Goal: Information Seeking & Learning: Learn about a topic

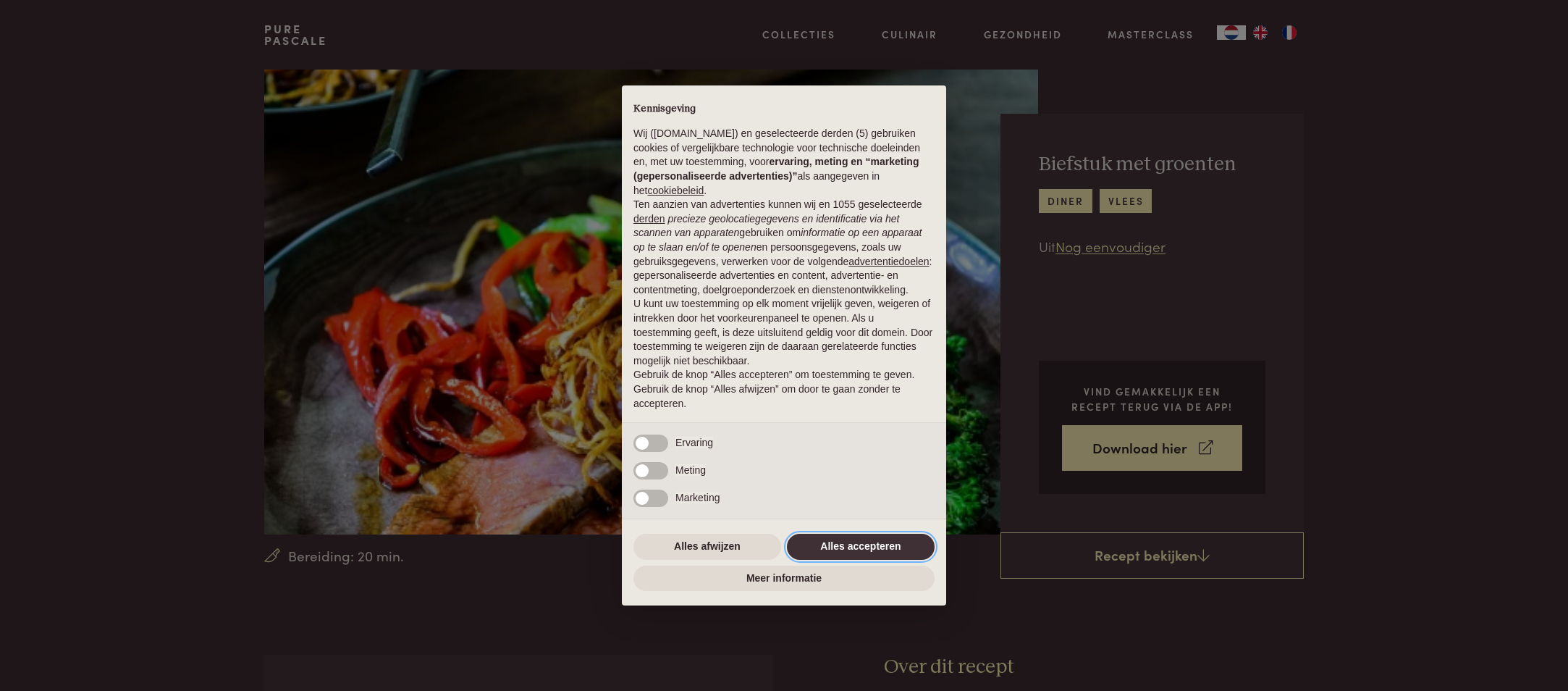
click at [853, 550] on button "Alles accepteren" at bounding box center [860, 547] width 148 height 26
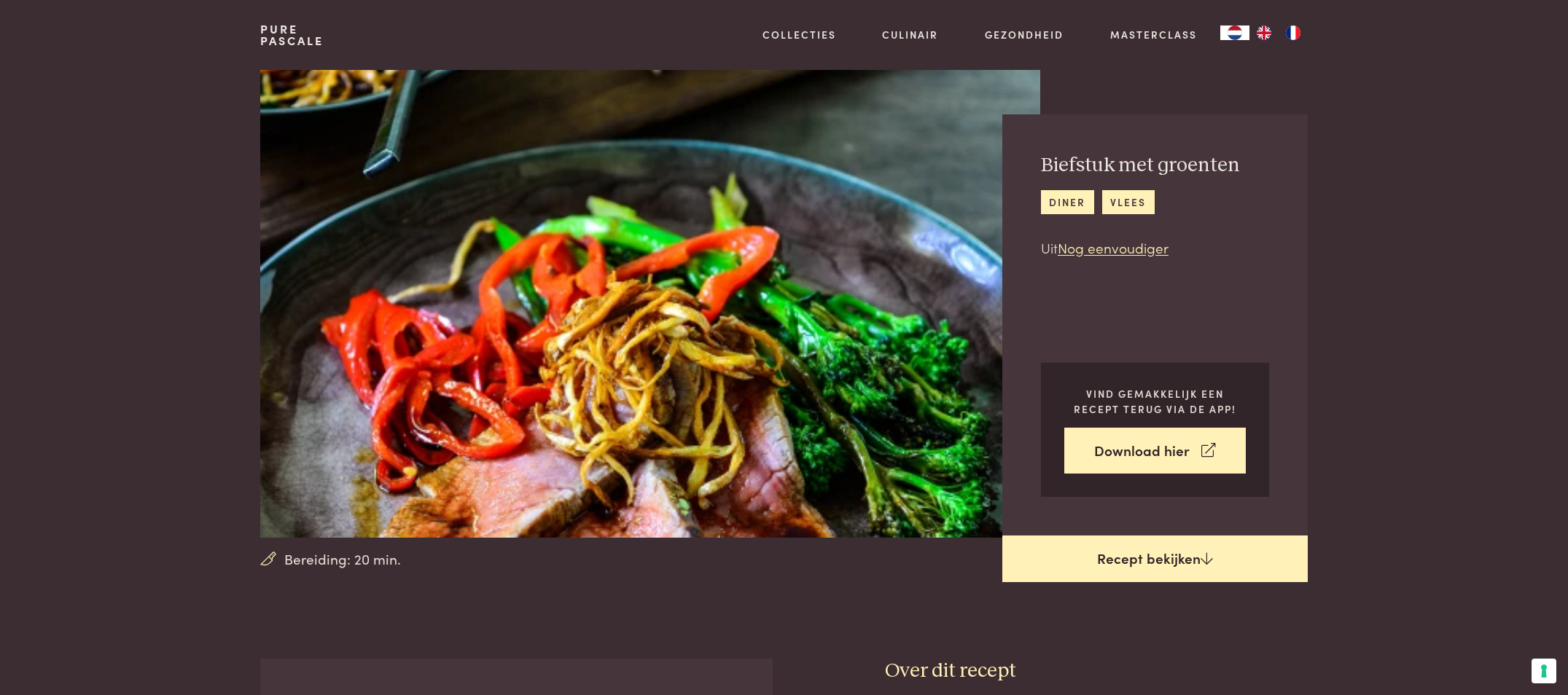
click at [1135, 558] on link "Recept bekijken" at bounding box center [1155, 558] width 305 height 46
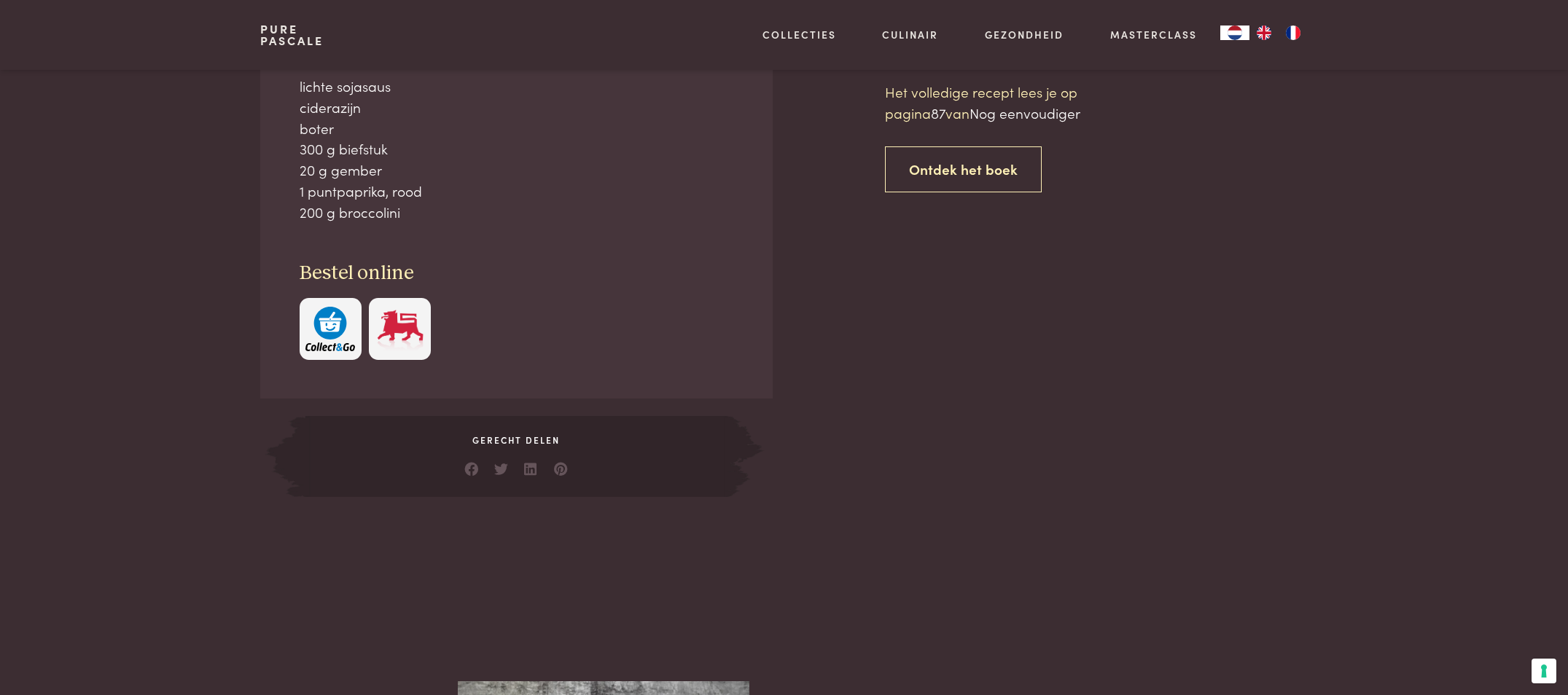
scroll to position [658, 0]
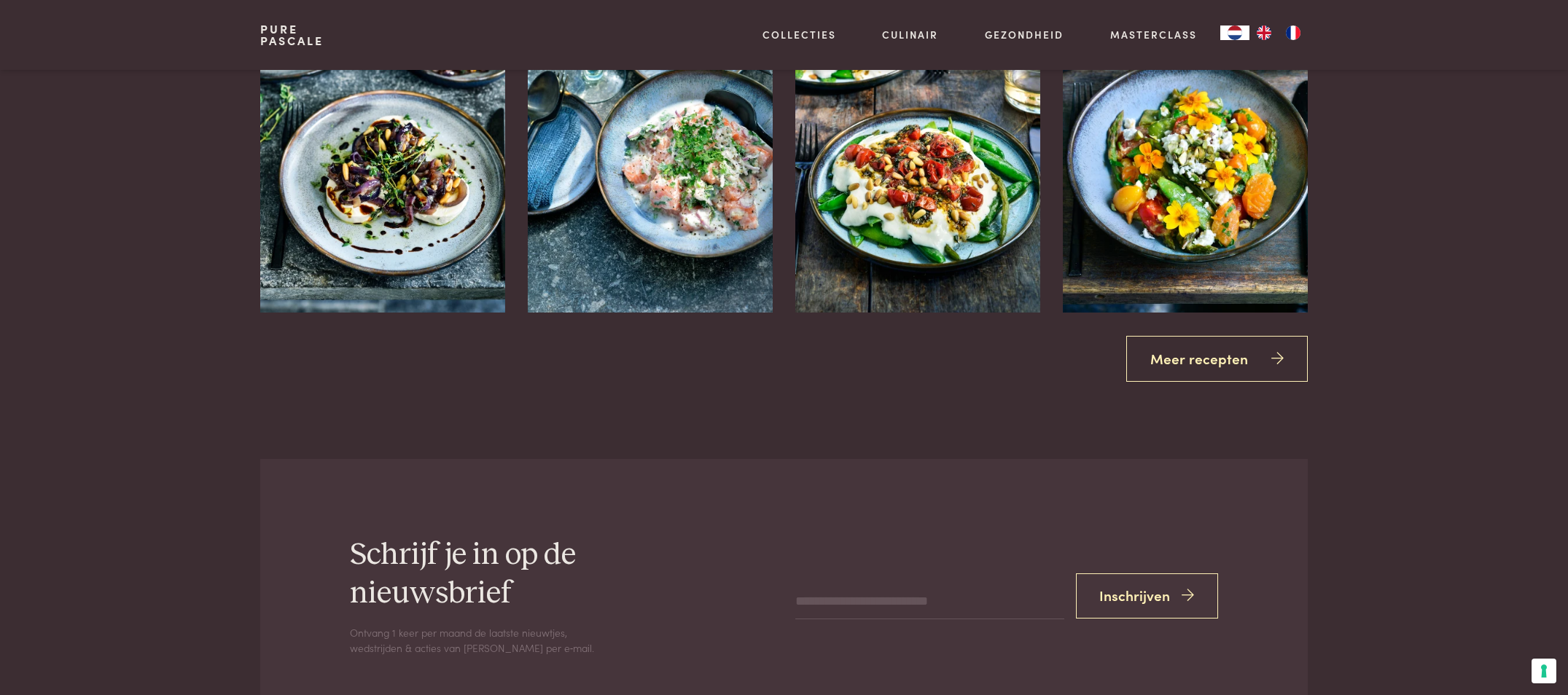
scroll to position [2188, 0]
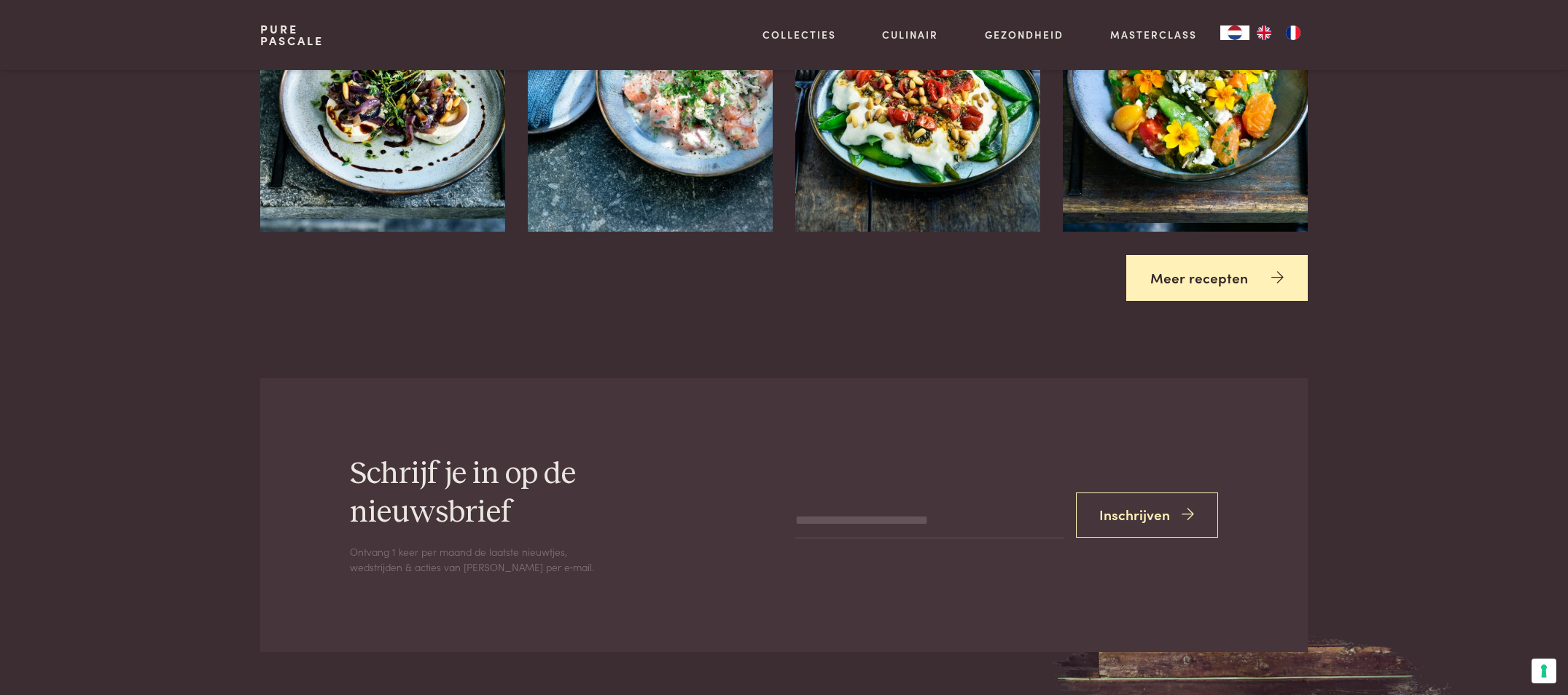
click at [1205, 275] on link "Meer recepten" at bounding box center [1216, 278] width 181 height 46
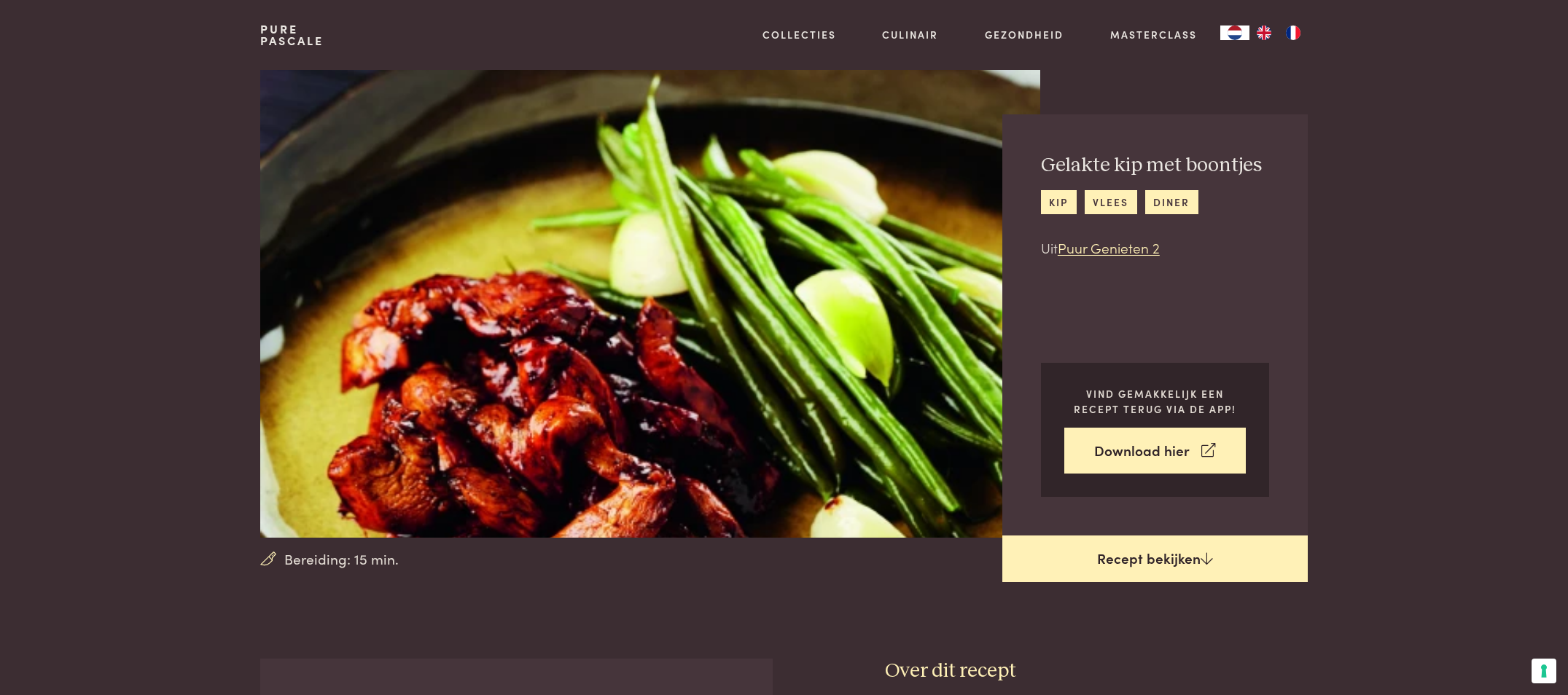
click at [1163, 563] on link "Recept bekijken" at bounding box center [1155, 558] width 305 height 46
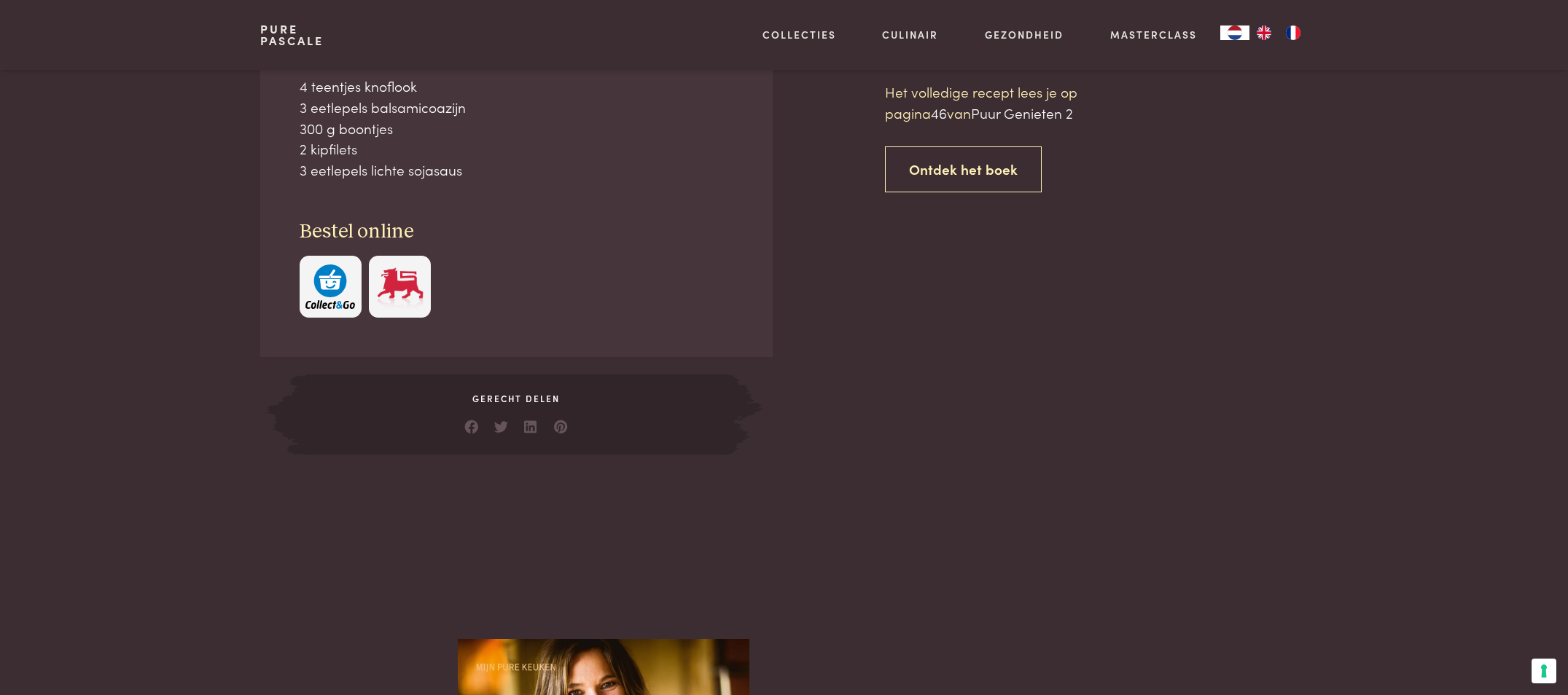
scroll to position [658, 0]
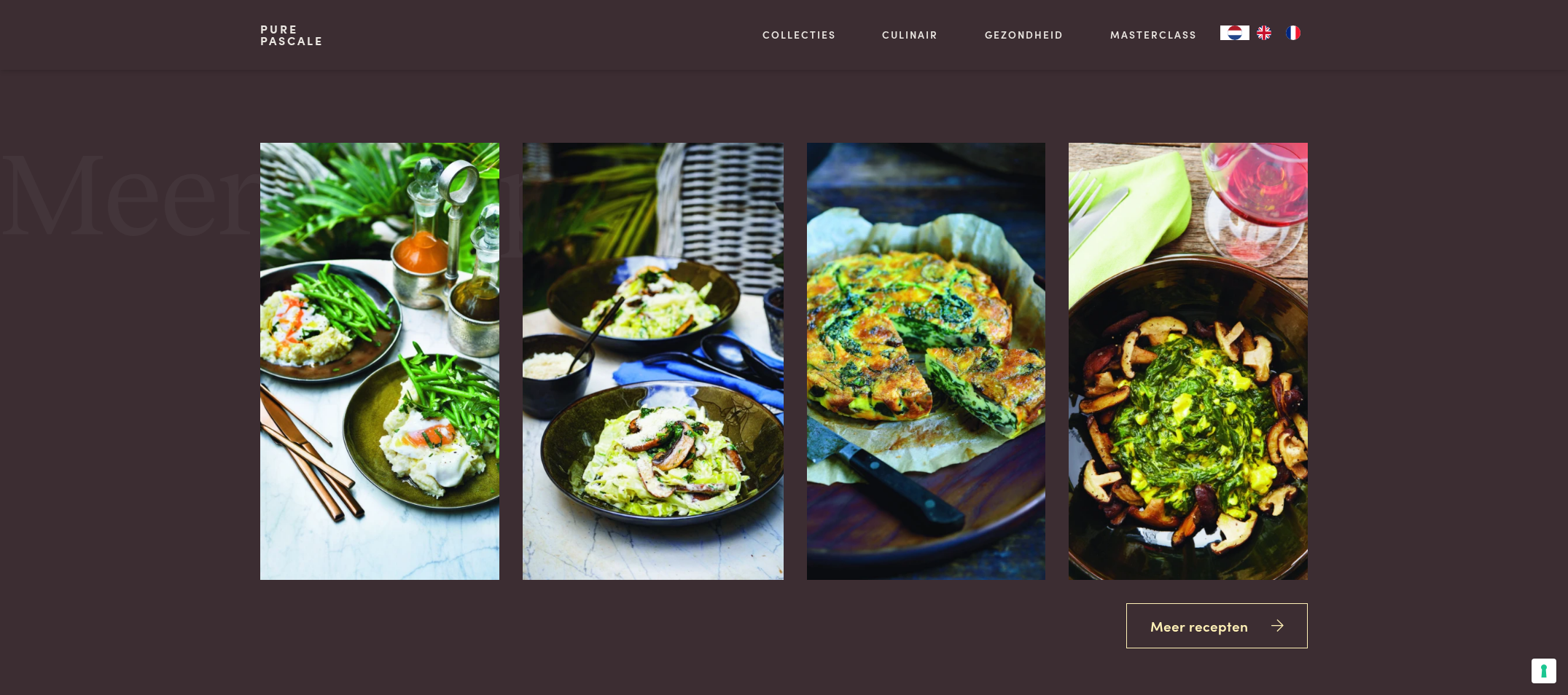
scroll to position [1824, 0]
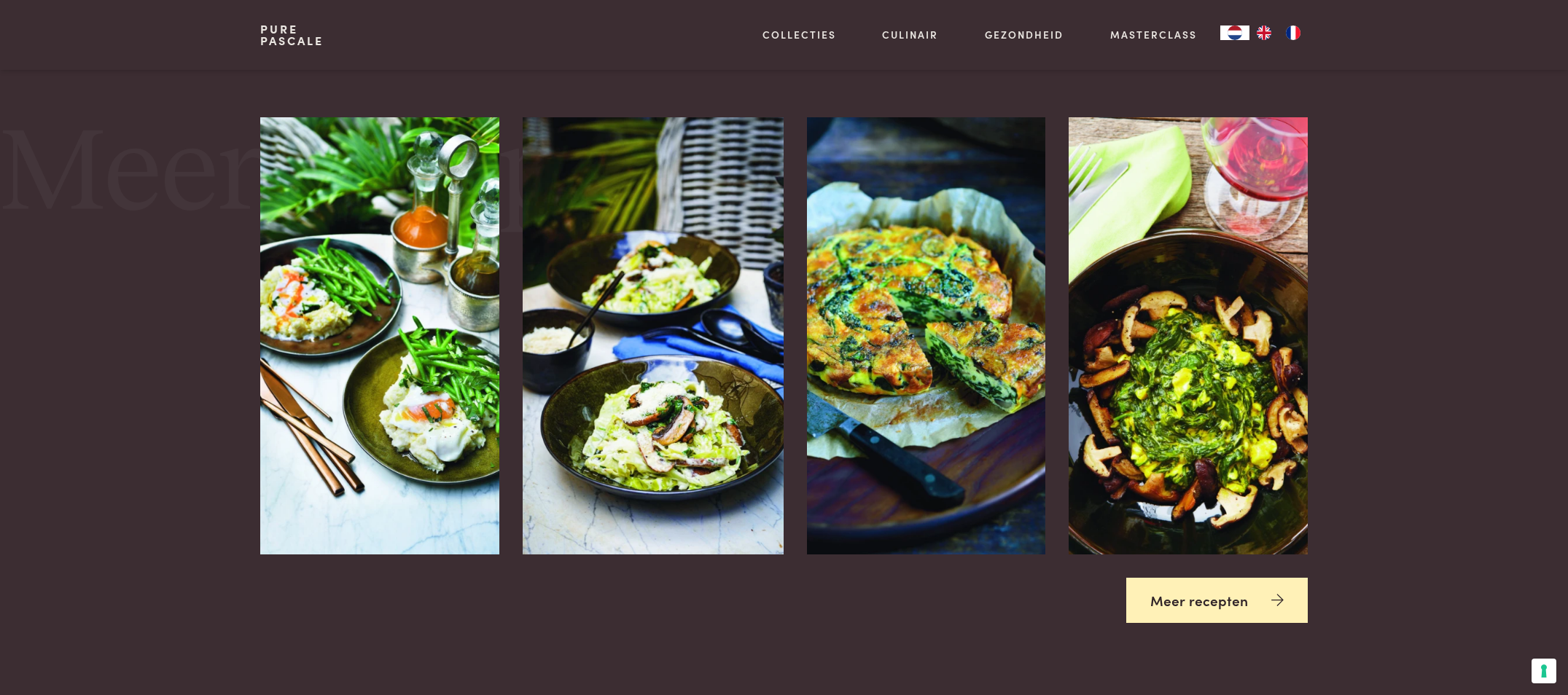
click at [1203, 606] on link "Meer recepten" at bounding box center [1216, 600] width 181 height 46
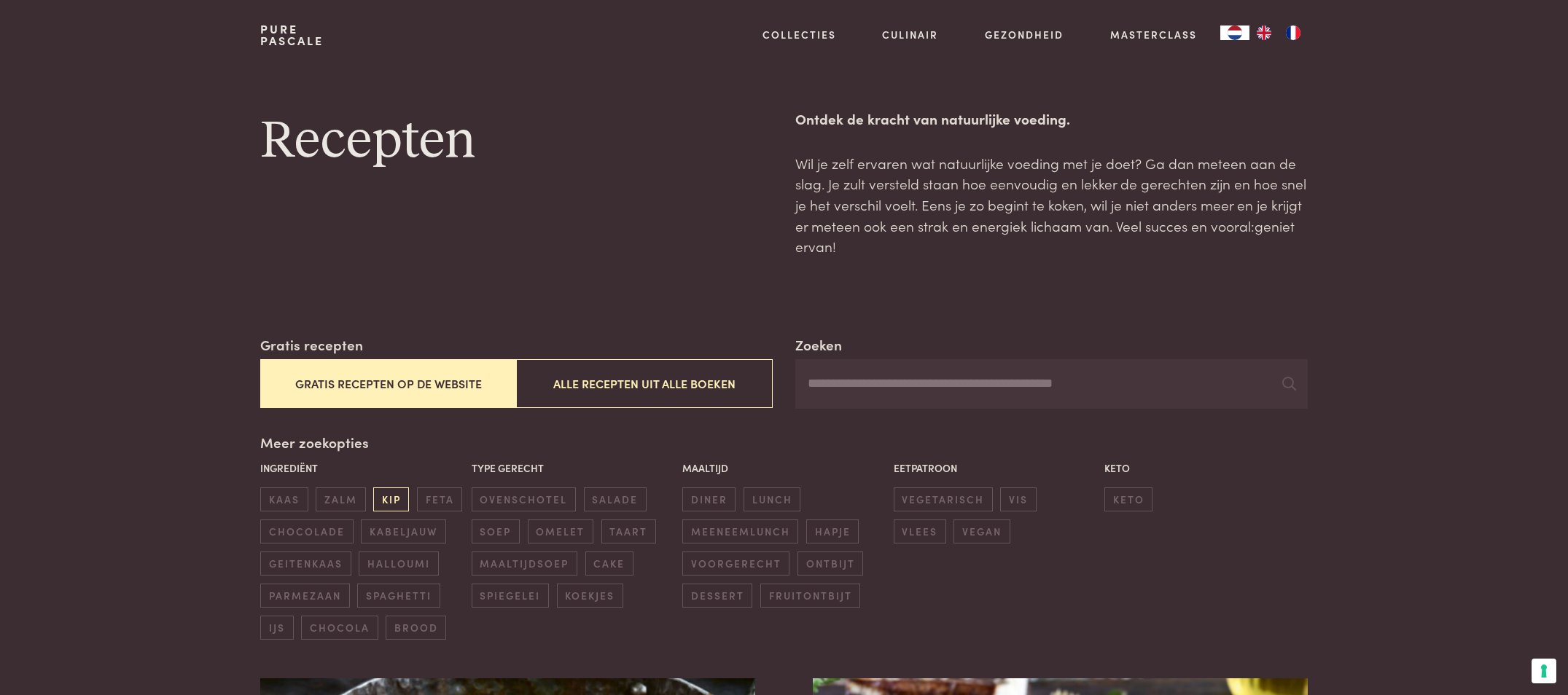
click at [393, 506] on span "kip" at bounding box center [391, 499] width 36 height 24
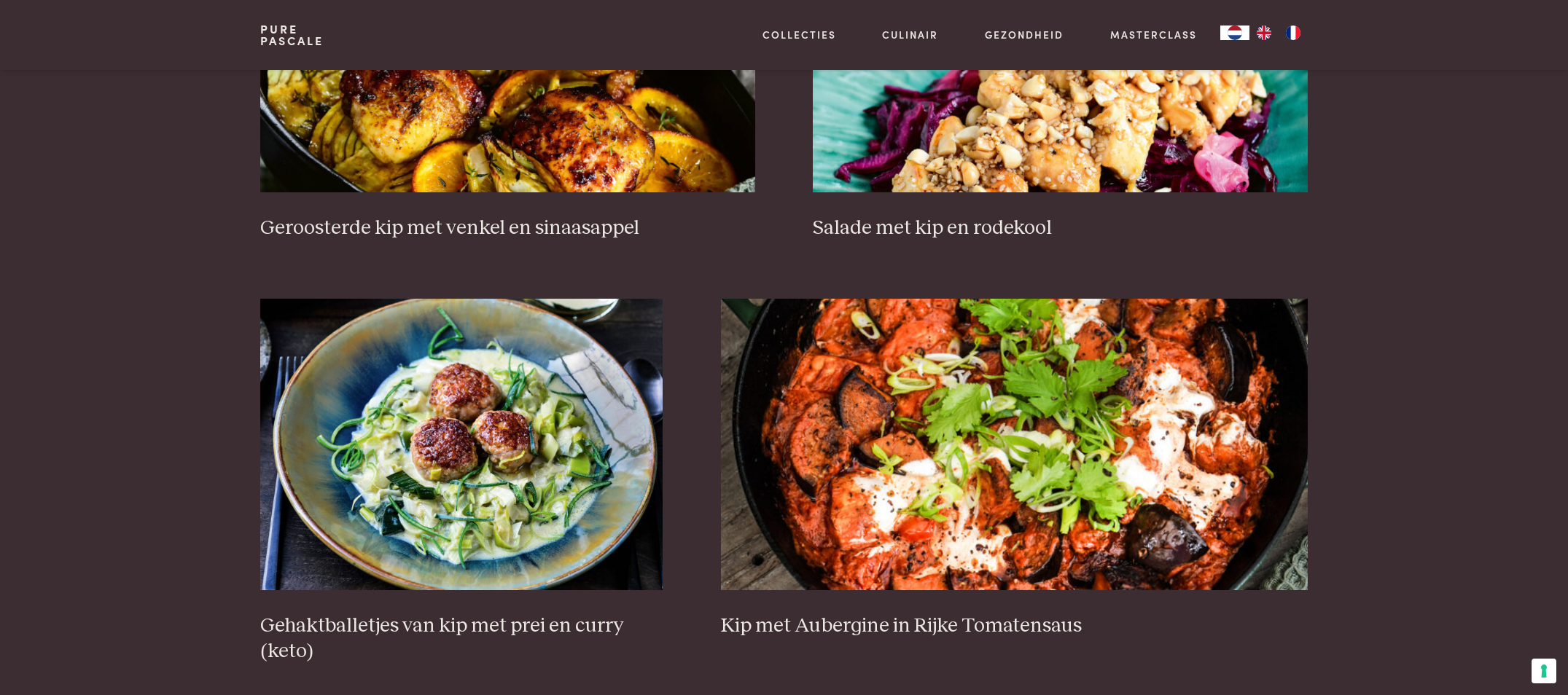
scroll to position [771, 0]
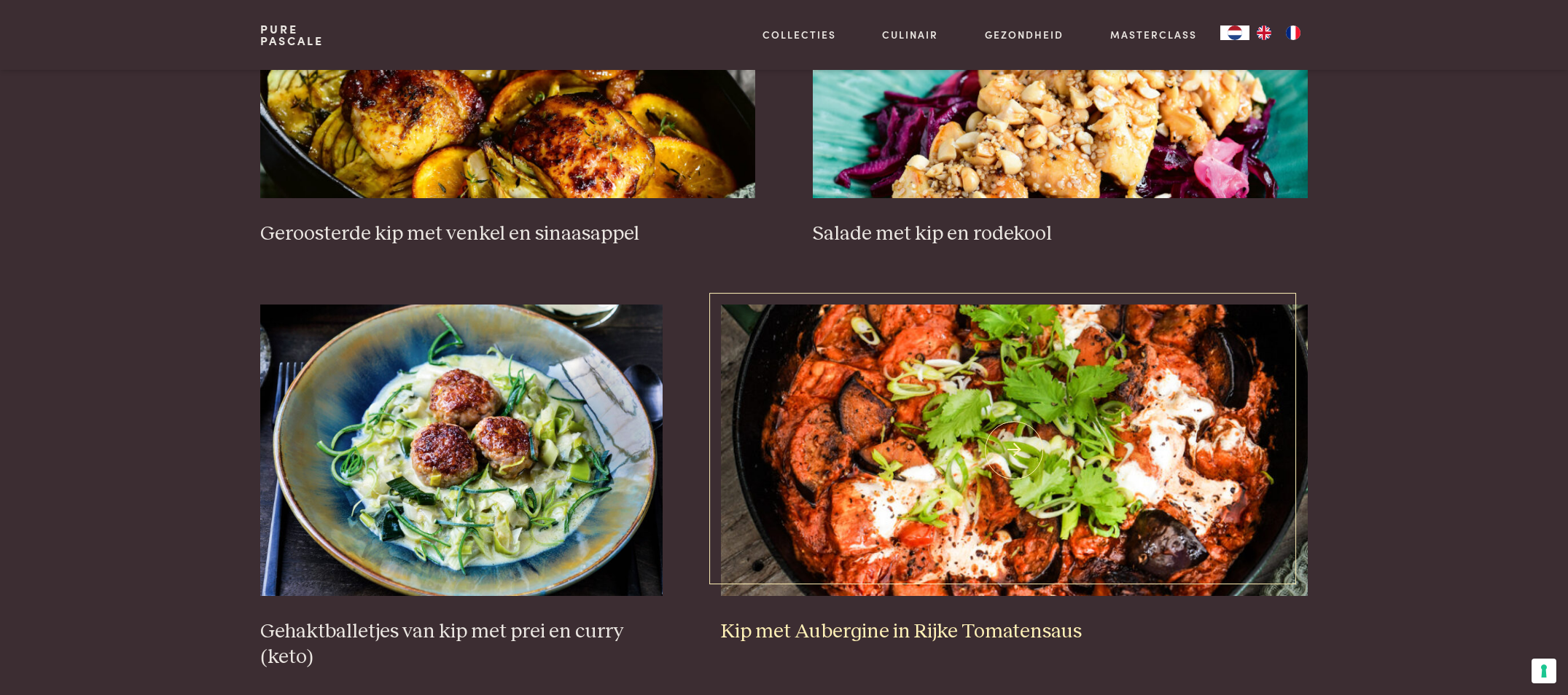
click at [947, 464] on img at bounding box center [1014, 450] width 587 height 291
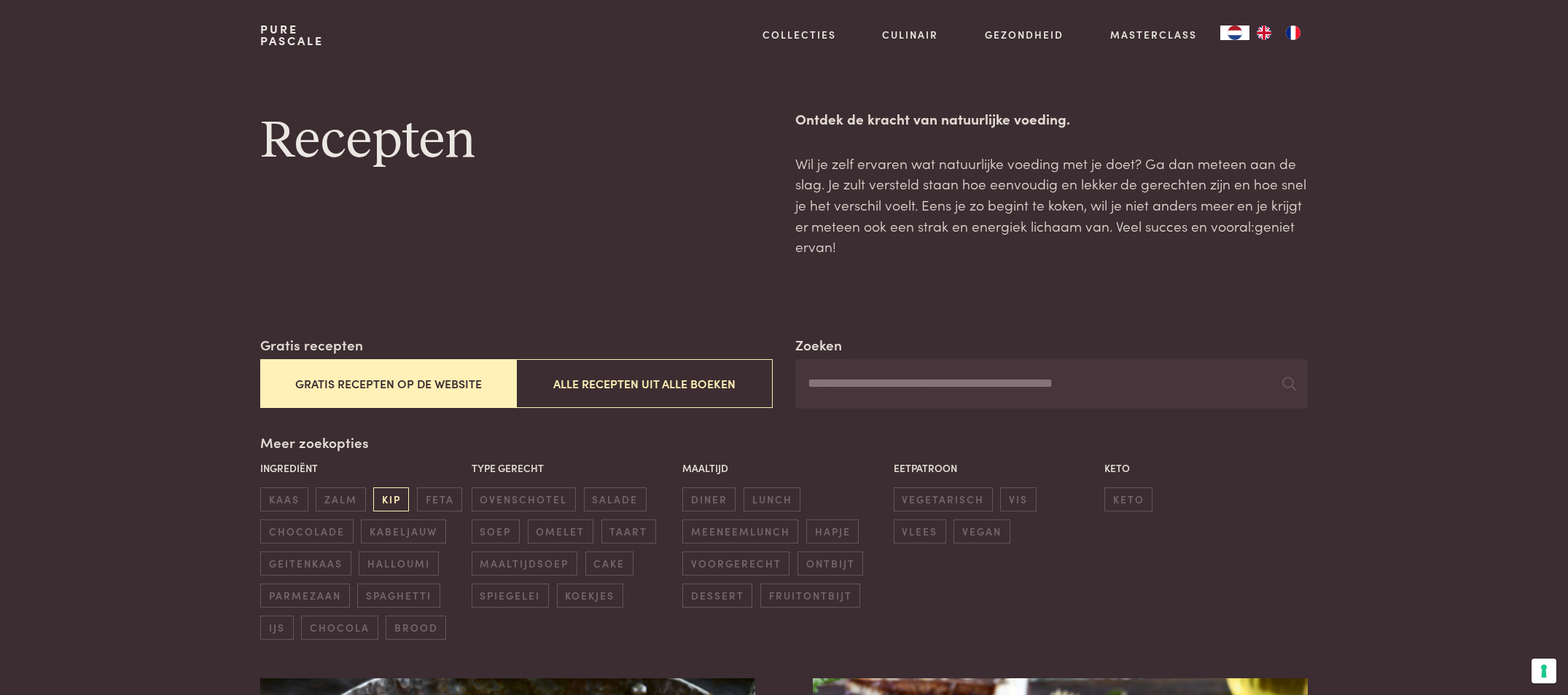
click at [393, 504] on span "kip" at bounding box center [391, 499] width 36 height 24
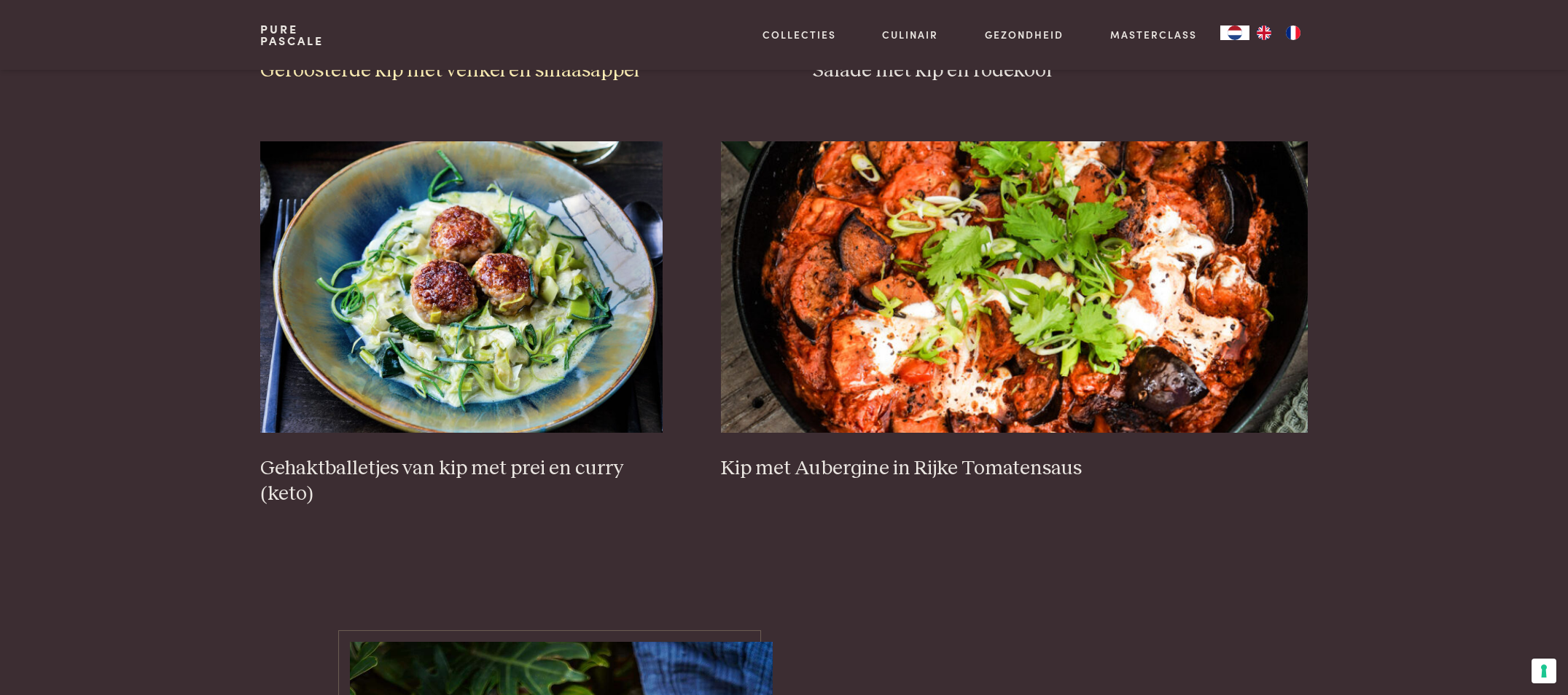
scroll to position [990, 0]
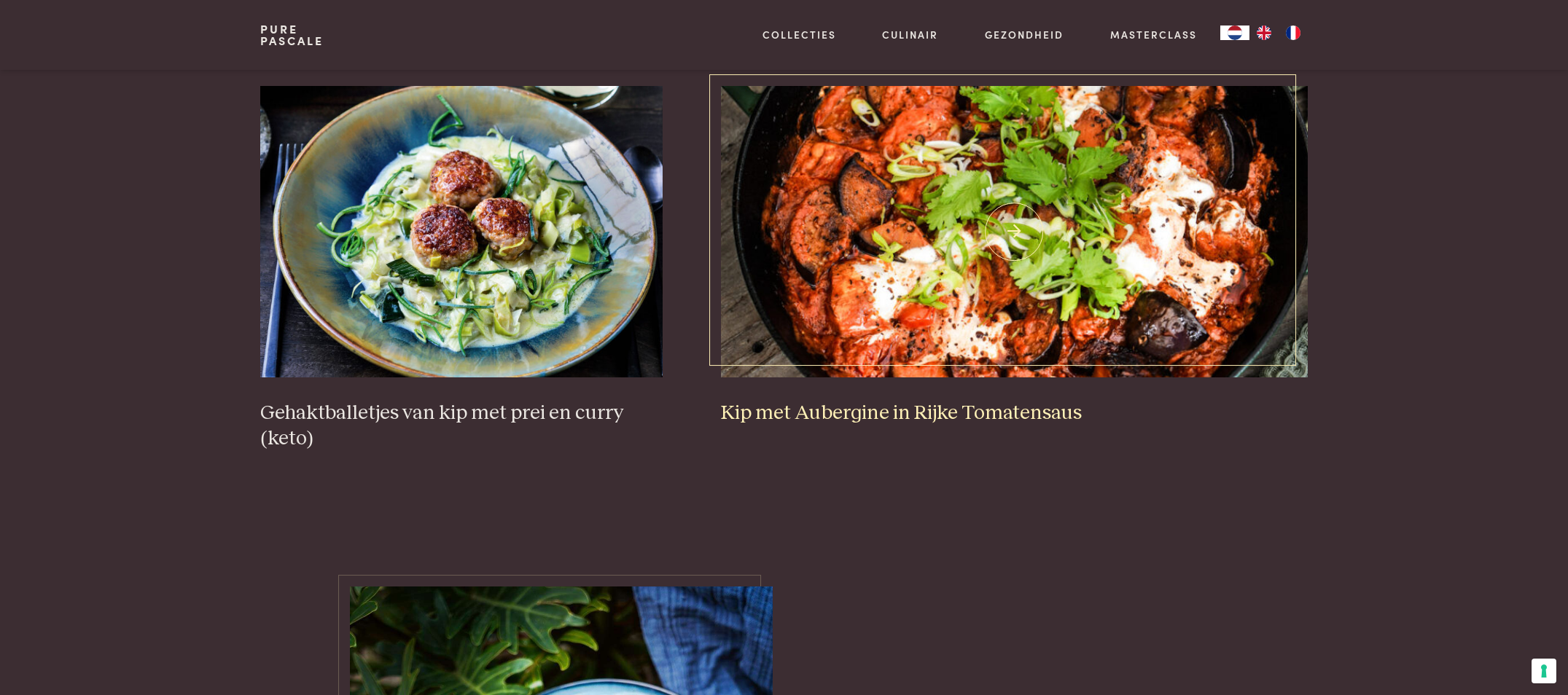
click at [990, 293] on img at bounding box center [1014, 231] width 587 height 291
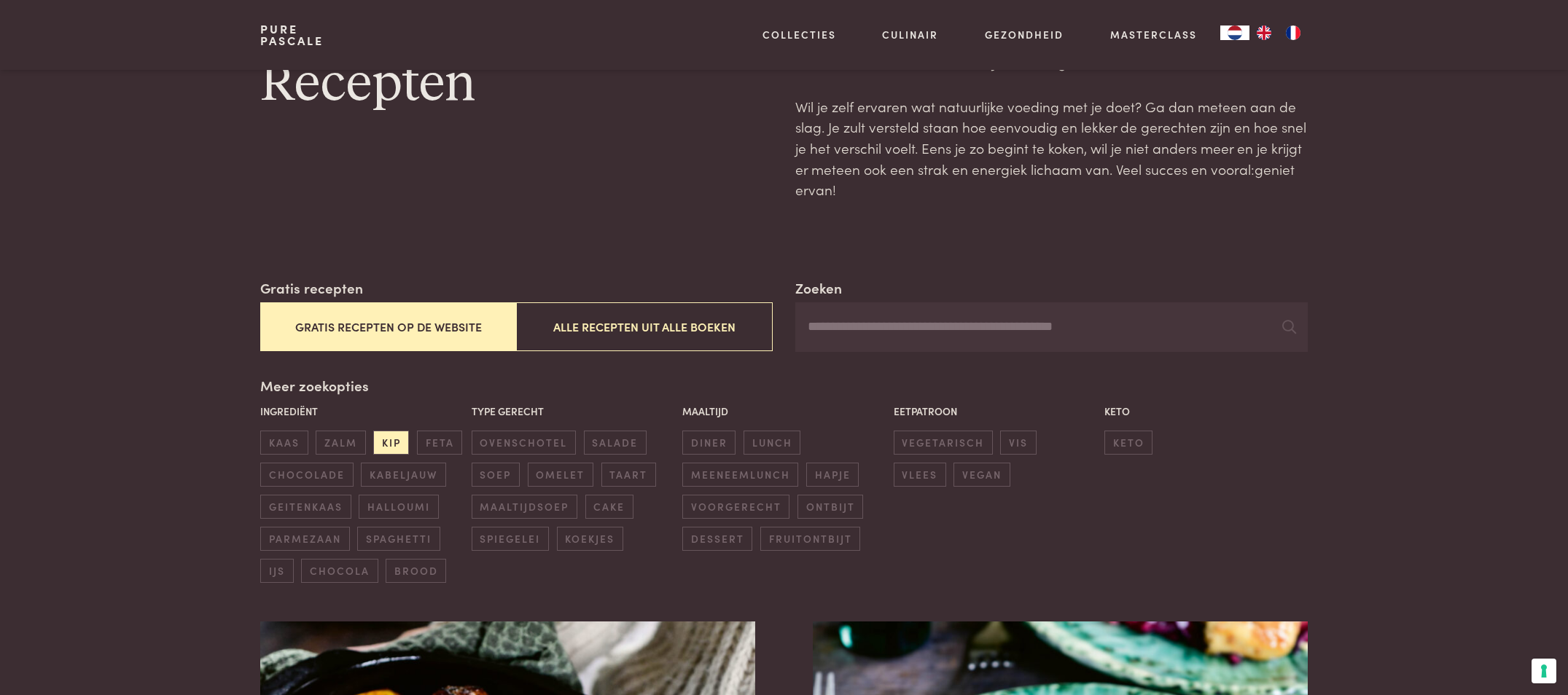
scroll to position [0, 0]
